Goal: Transaction & Acquisition: Purchase product/service

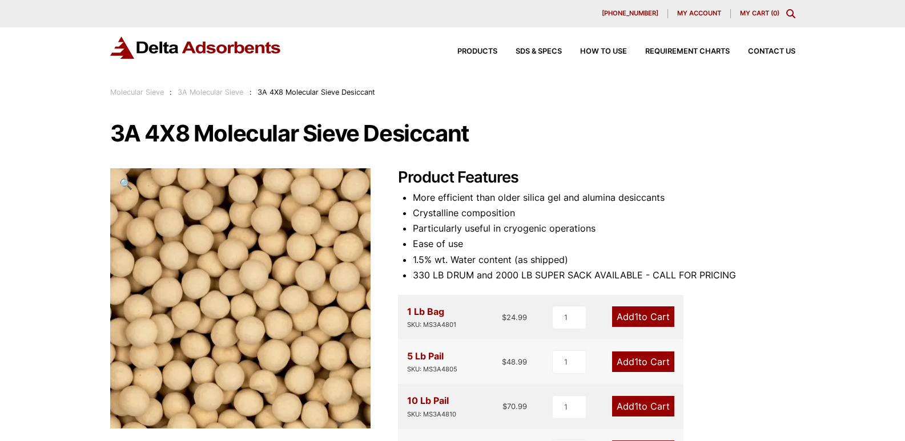
click at [675, 18] on div "[PHONE_NUMBER] My account My Cart ( 0 )" at bounding box center [452, 13] width 905 height 27
click at [686, 14] on span "My account" at bounding box center [699, 13] width 44 height 6
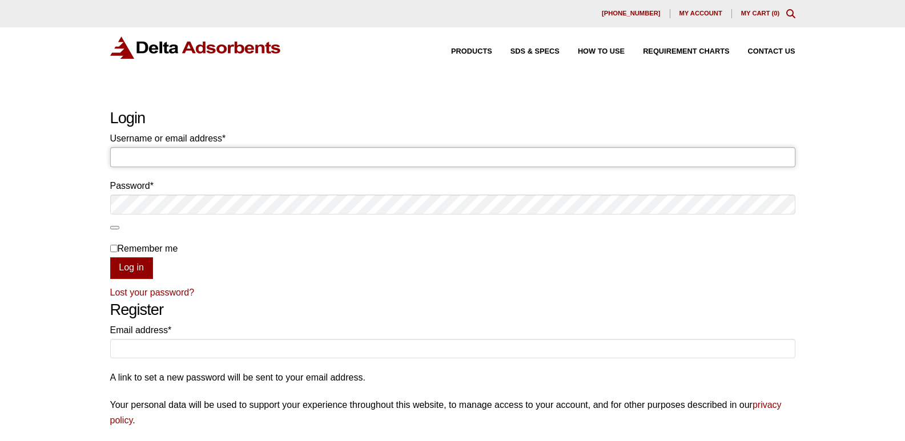
click at [272, 165] on input "Username or email address * Required" at bounding box center [452, 156] width 685 height 19
paste input "invoicing@negotiatus.com"
type input "invoicing@negotiatus.com"
click at [562, 289] on p "Lost your password?" at bounding box center [452, 292] width 685 height 15
click at [145, 271] on button "Log in" at bounding box center [131, 268] width 43 height 22
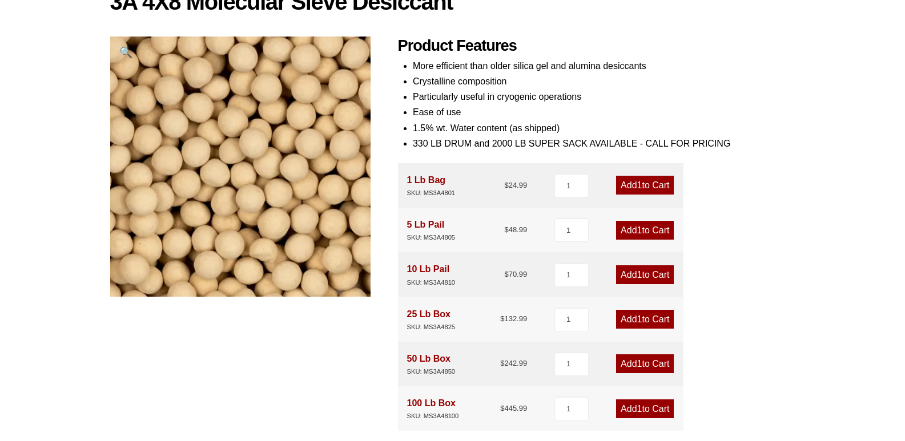
scroll to position [171, 0]
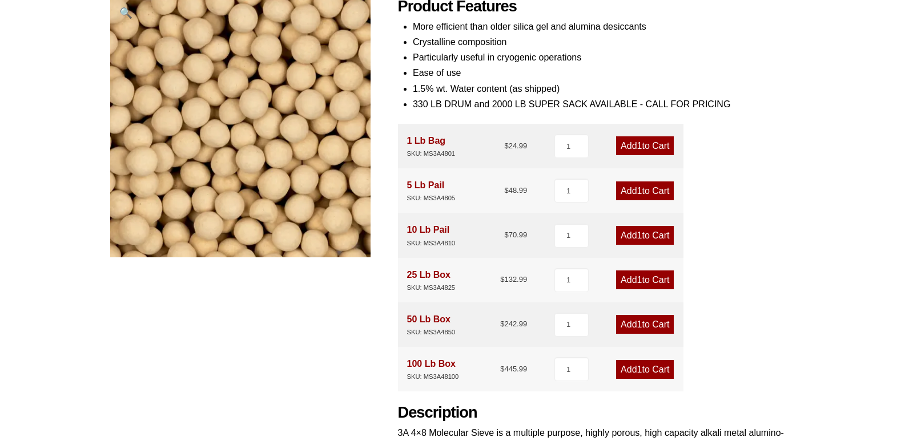
click at [630, 323] on link "Add 1 to Cart" at bounding box center [645, 324] width 58 height 19
click at [204, 361] on div "3A 4X8 Molecular Sieve Desiccant 🔍 Product Features More efficient than older s…" at bounding box center [452, 259] width 685 height 618
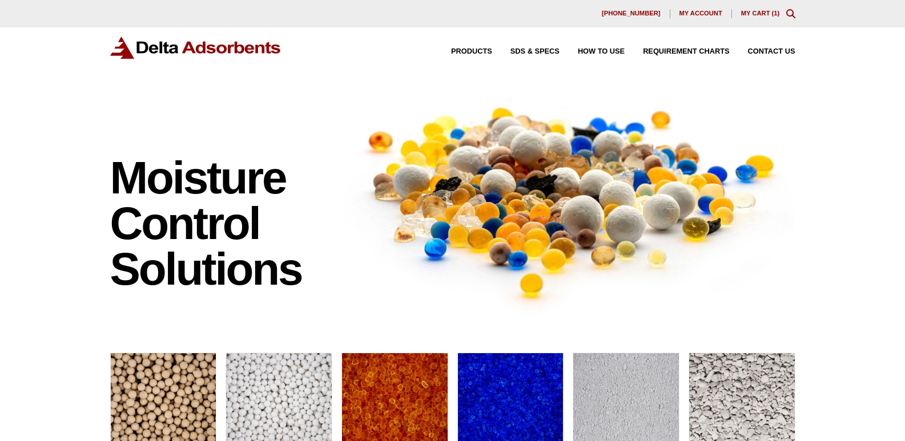
click at [762, 15] on link "My Cart ( 1 )" at bounding box center [760, 13] width 39 height 7
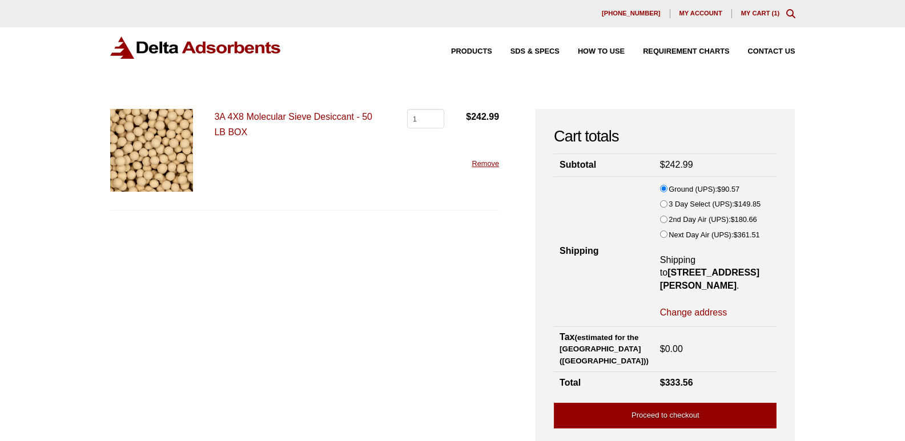
click at [245, 355] on form "3A 4X8 Molecular Sieve Desiccant - 50 LB BOX 3A 4X8 Molecular Sieve Desiccant -…" at bounding box center [304, 272] width 389 height 326
click at [362, 320] on form "3A 4X8 Molecular Sieve Desiccant - 50 LB BOX 3A 4X8 Molecular Sieve Desiccant -…" at bounding box center [304, 272] width 389 height 326
click at [673, 405] on link "Proceed to checkout" at bounding box center [665, 416] width 223 height 26
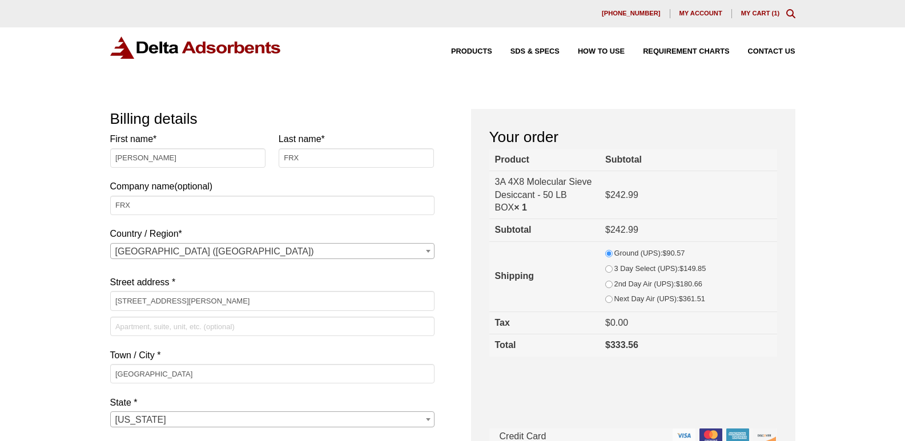
select select "OH"
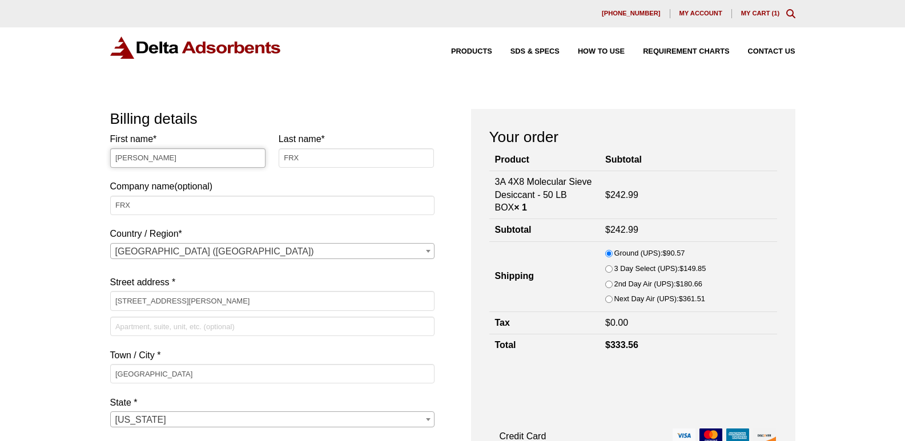
click at [171, 160] on input "[PERSON_NAME]" at bounding box center [188, 157] width 156 height 19
type input "Attn to"
paste input "[PERSON_NAME]"
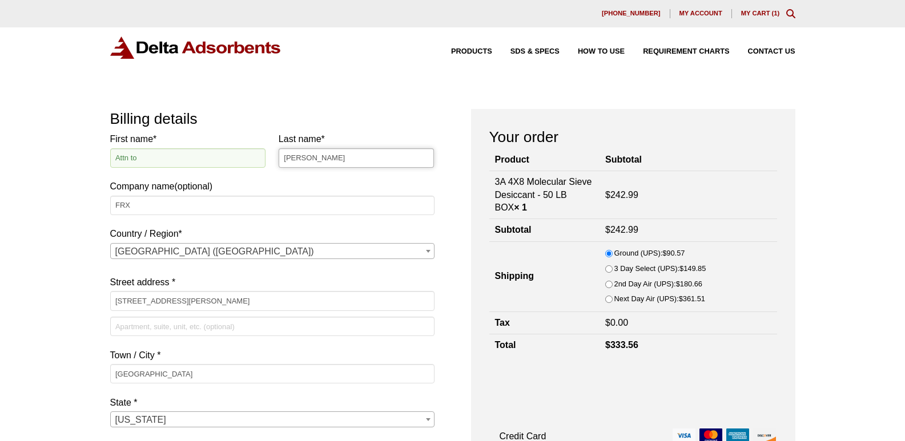
type input "[PERSON_NAME]"
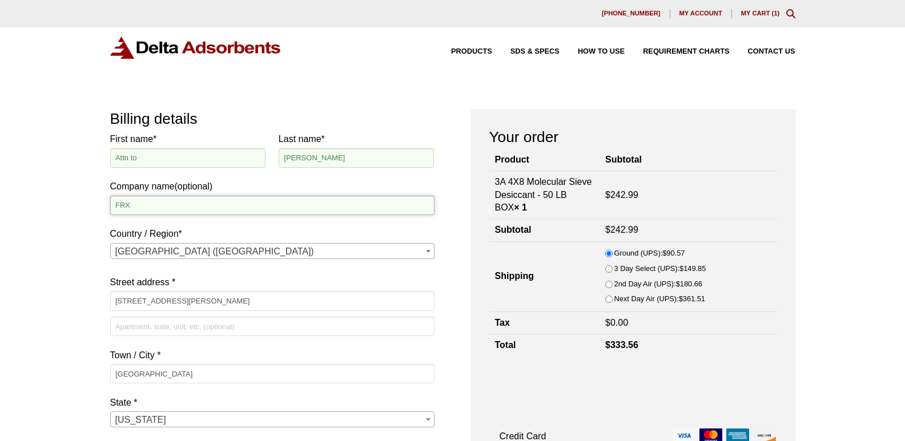
click at [202, 210] on input "FRX" at bounding box center [272, 205] width 324 height 19
paste input "Cirona Labs"
type input "Cirona Labs"
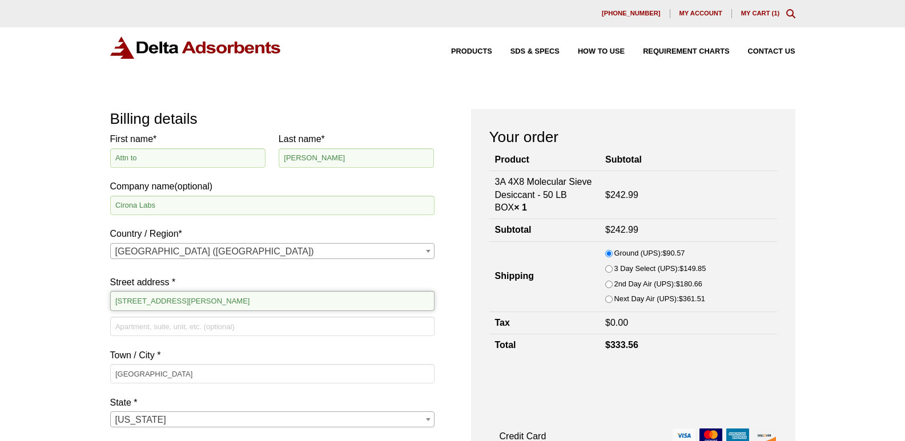
click at [216, 305] on input "[STREET_ADDRESS][PERSON_NAME]" at bounding box center [272, 300] width 324 height 19
paste input "[STREET_ADDRESS]"
type input "[STREET_ADDRESS]"
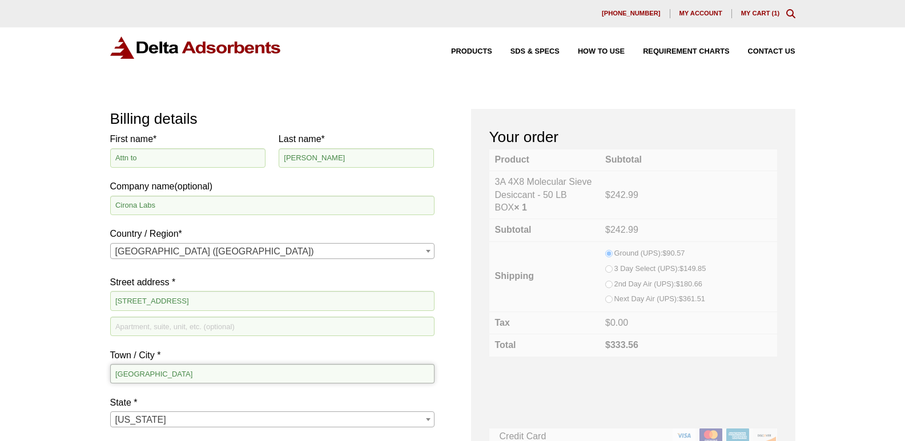
click at [213, 366] on input "[GEOGRAPHIC_DATA]" at bounding box center [272, 373] width 324 height 19
paste input "[GEOGRAPHIC_DATA]"
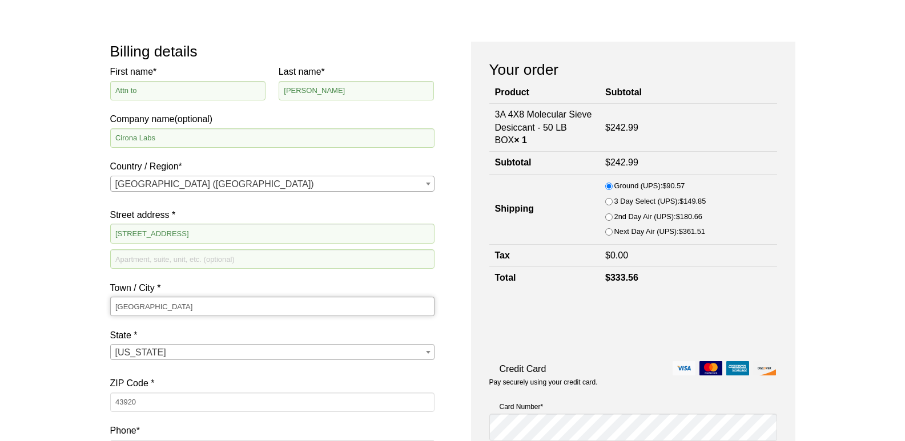
scroll to position [171, 0]
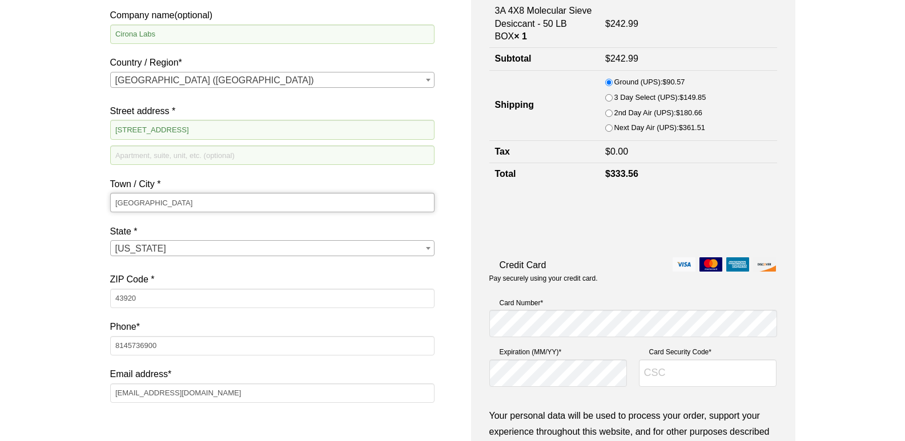
type input "[GEOGRAPHIC_DATA]"
click at [177, 247] on span "[US_STATE]" at bounding box center [272, 249] width 323 height 16
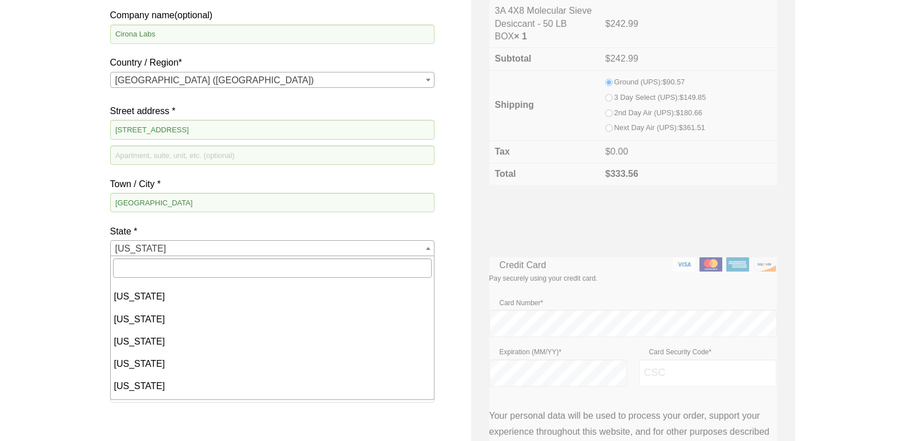
scroll to position [738, 0]
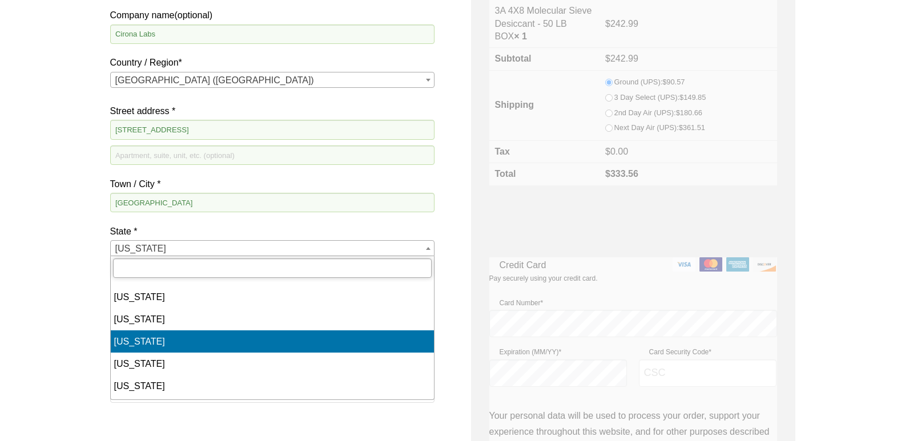
click at [159, 265] on input "text" at bounding box center [272, 268] width 318 height 19
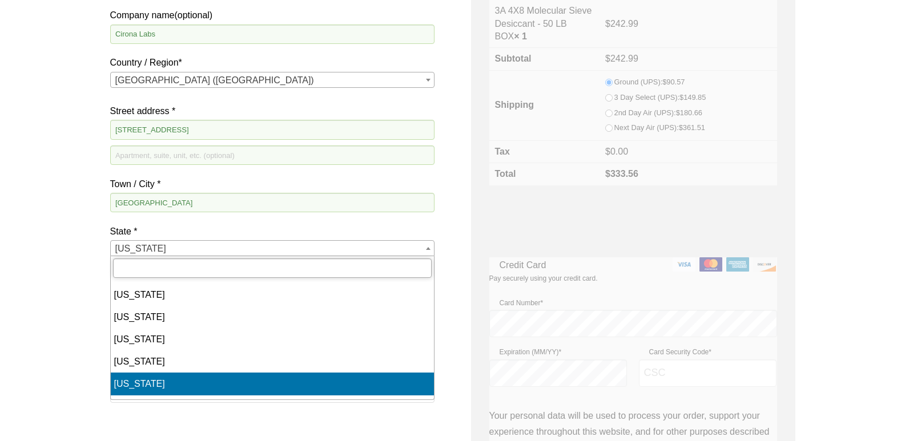
scroll to position [624, 0]
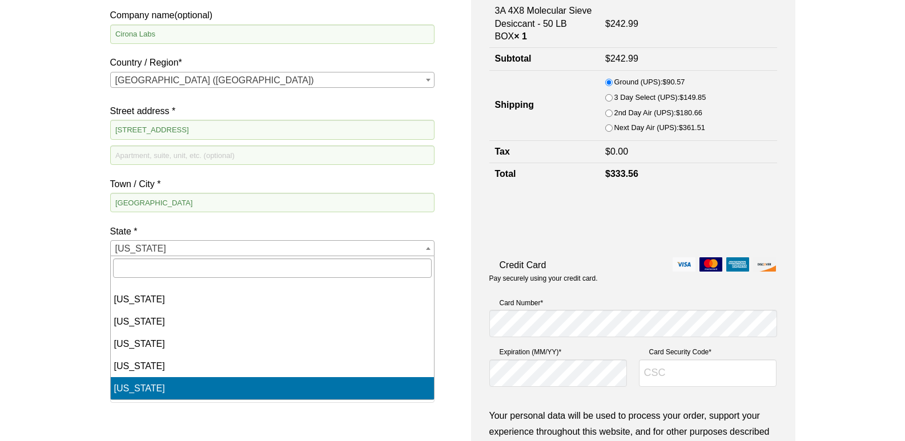
select select "NY"
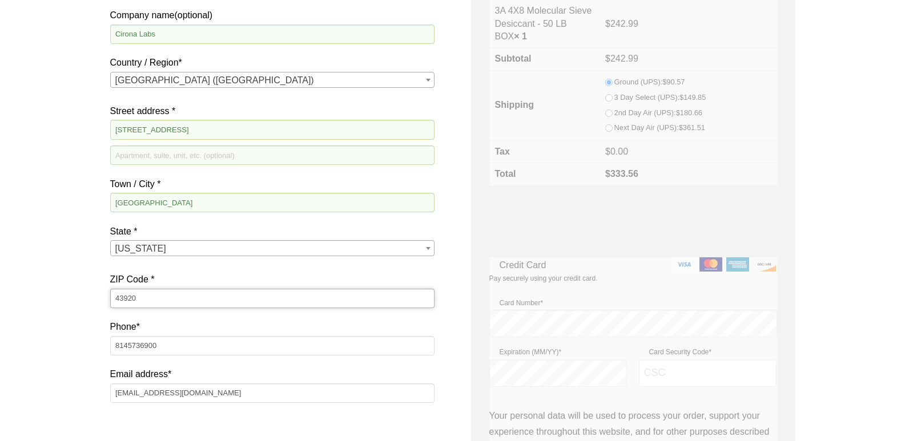
click at [166, 303] on input "43920" at bounding box center [272, 298] width 324 height 19
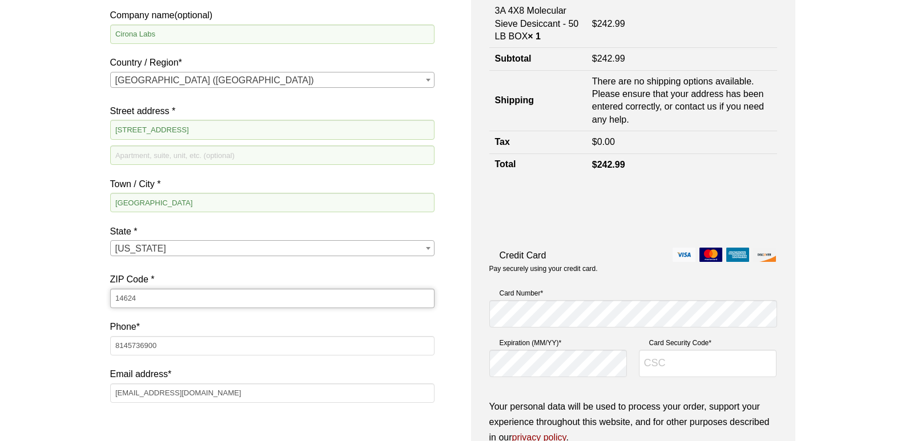
type input "14624"
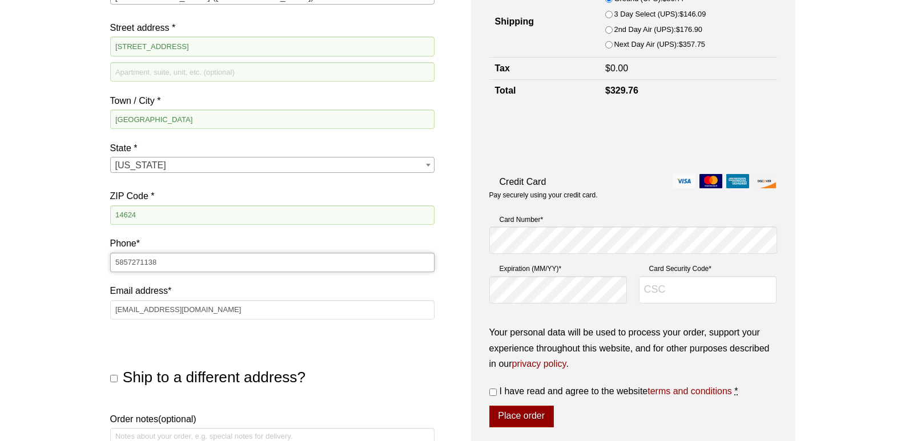
scroll to position [342, 0]
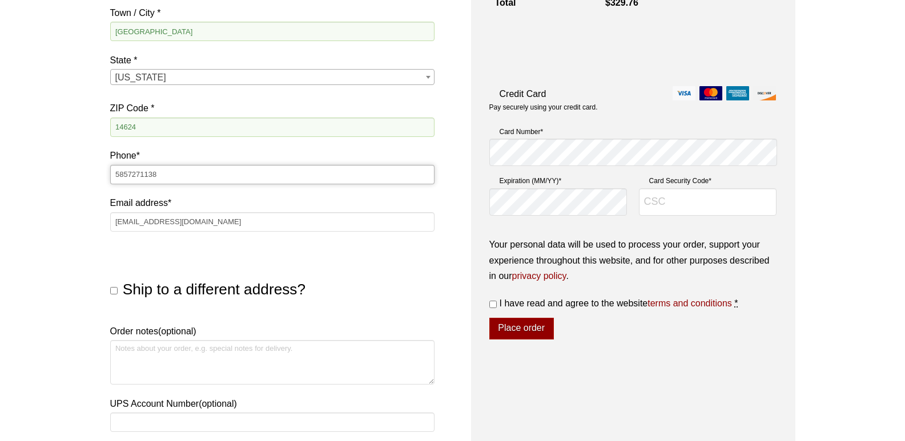
type input "5857271138"
click at [160, 355] on textarea "Order notes (optional)" at bounding box center [272, 362] width 324 height 45
paste textarea "Do Not Deliver on Weekends"
click at [257, 349] on textarea "Do Not Deliver on Weekends" at bounding box center [272, 362] width 324 height 45
paste textarea "PO2410942VO4357164"
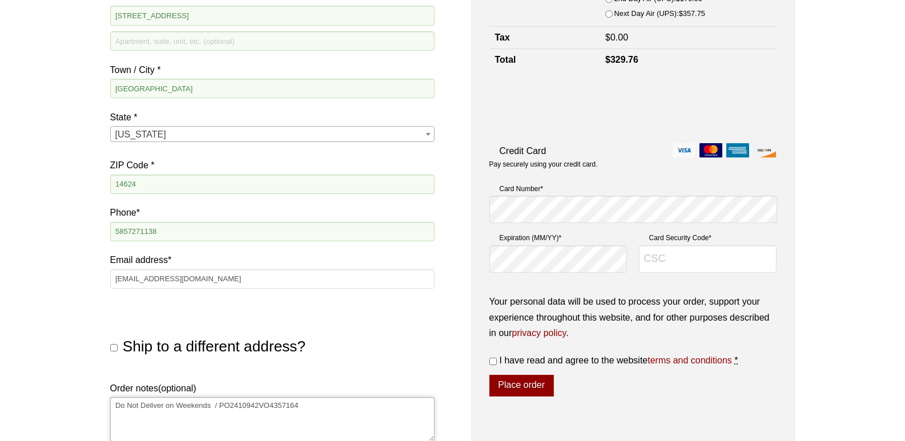
scroll to position [57, 0]
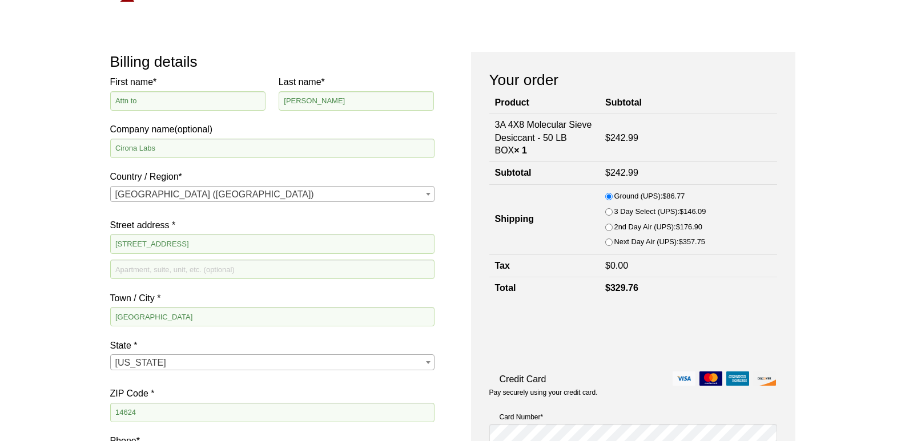
type textarea "Do Not Deliver on Weekends / PO2410942VO4357164"
